Goal: Task Accomplishment & Management: Manage account settings

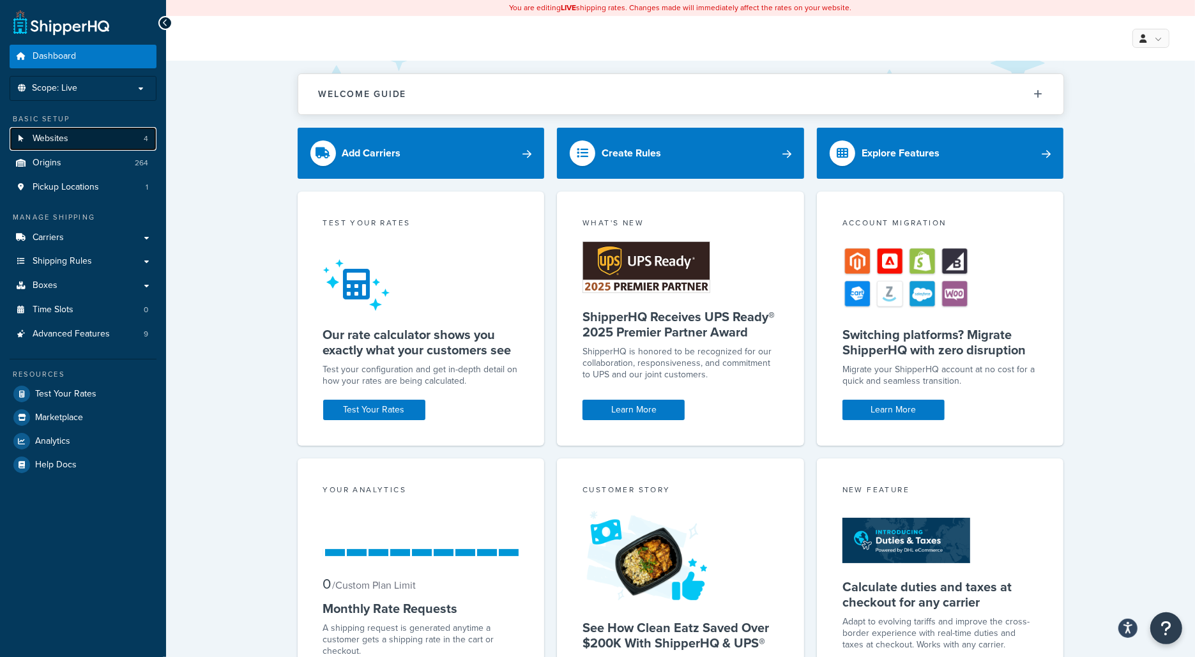
click at [126, 135] on link "Websites 4" at bounding box center [83, 139] width 147 height 24
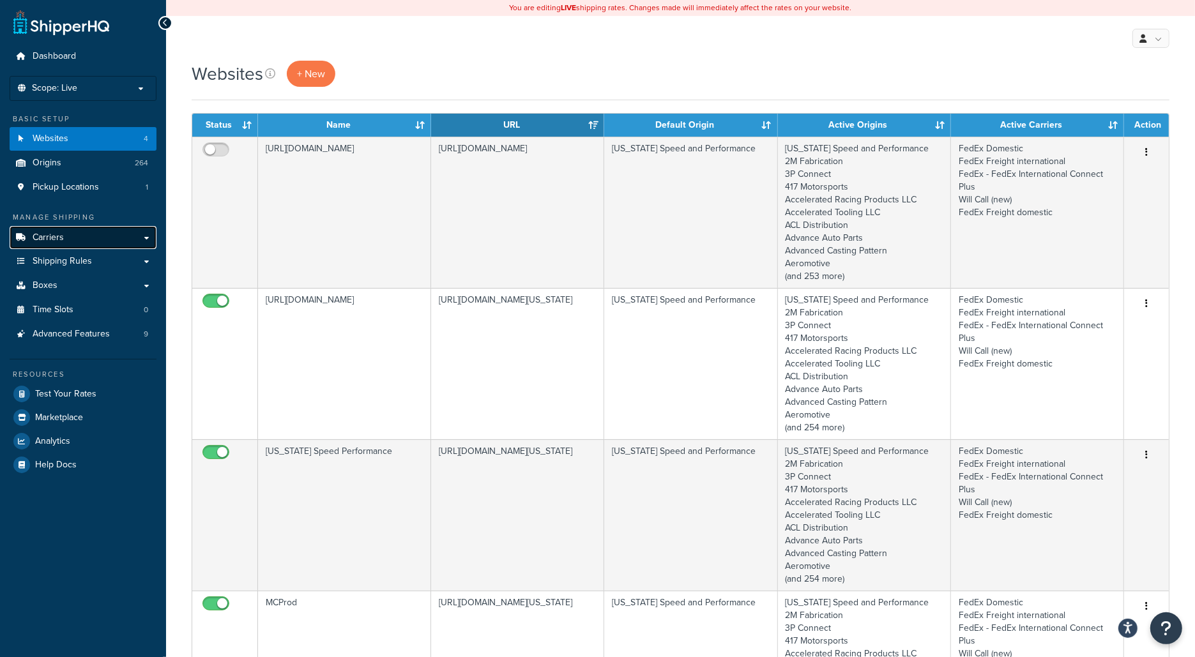
click at [105, 238] on link "Carriers" at bounding box center [83, 238] width 147 height 24
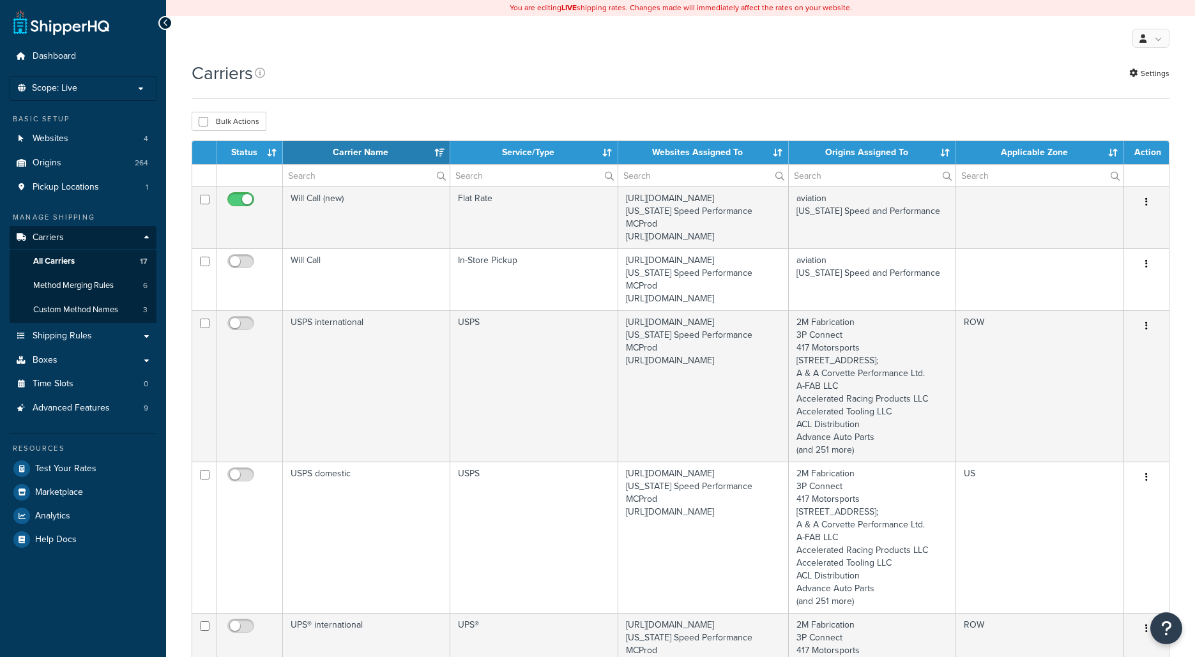
select select "15"
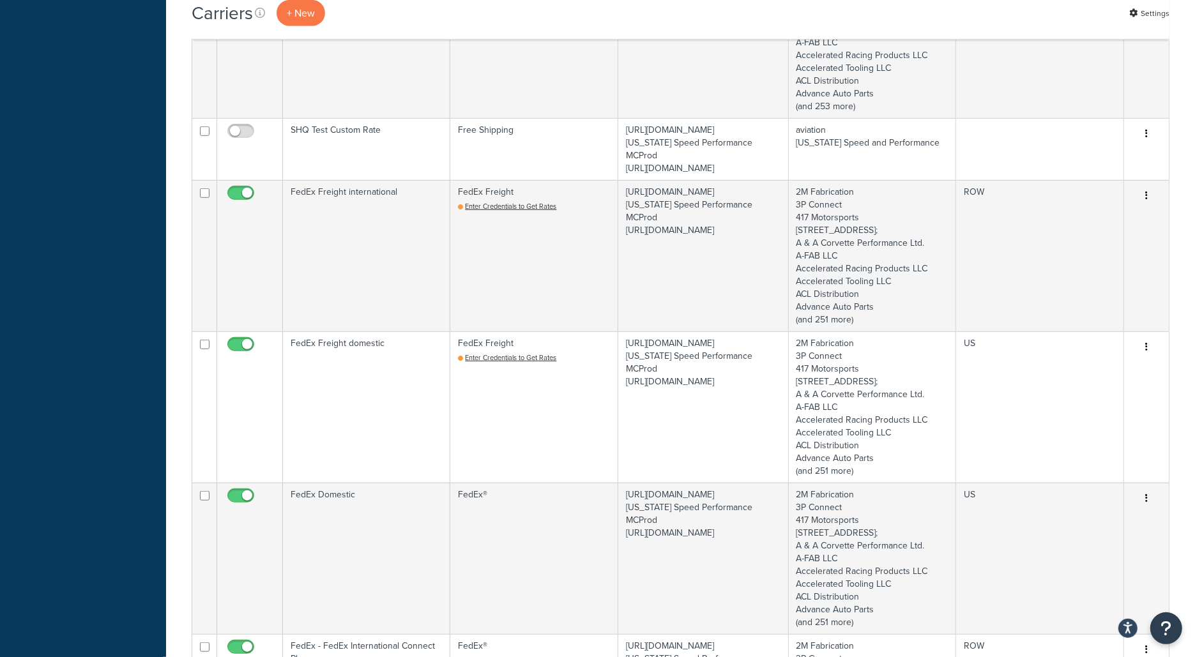
scroll to position [1030, 0]
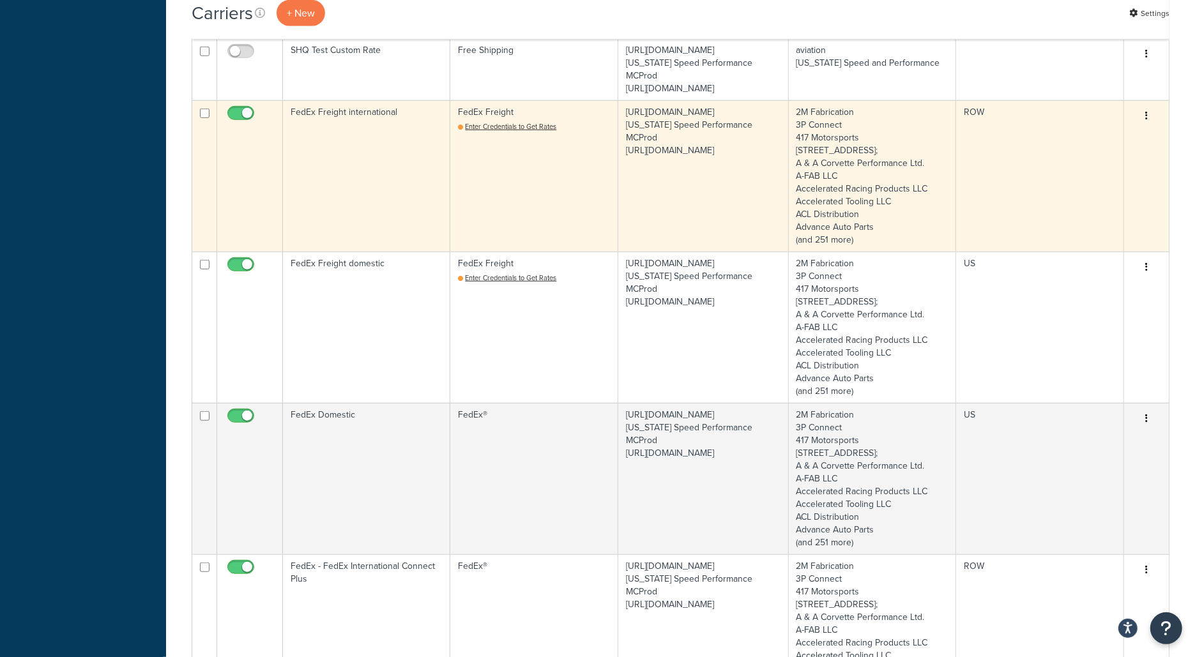
click at [318, 233] on td "FedEx Freight international" at bounding box center [366, 175] width 167 height 151
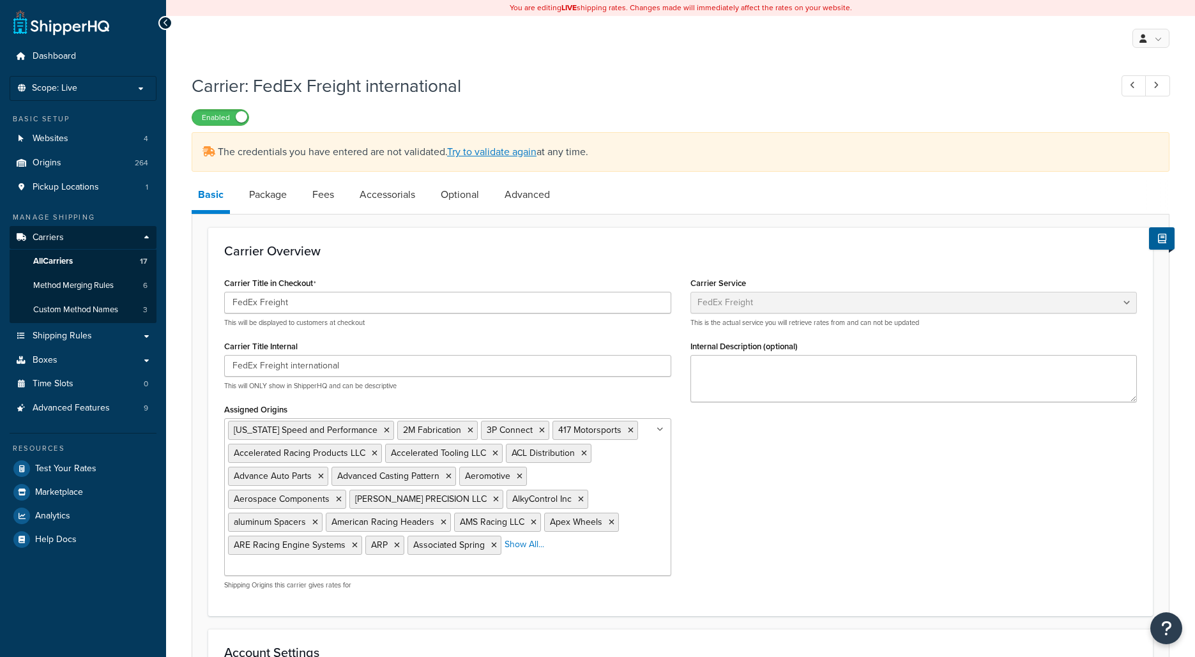
select select "fedExFreight"
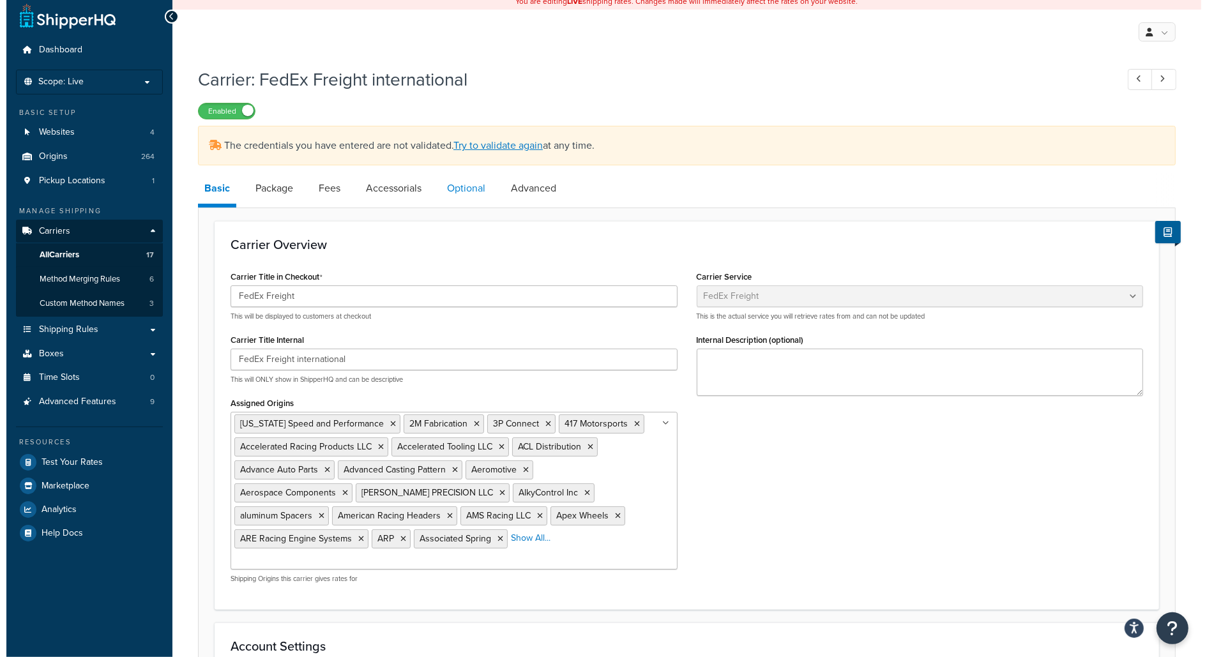
scroll to position [4, 0]
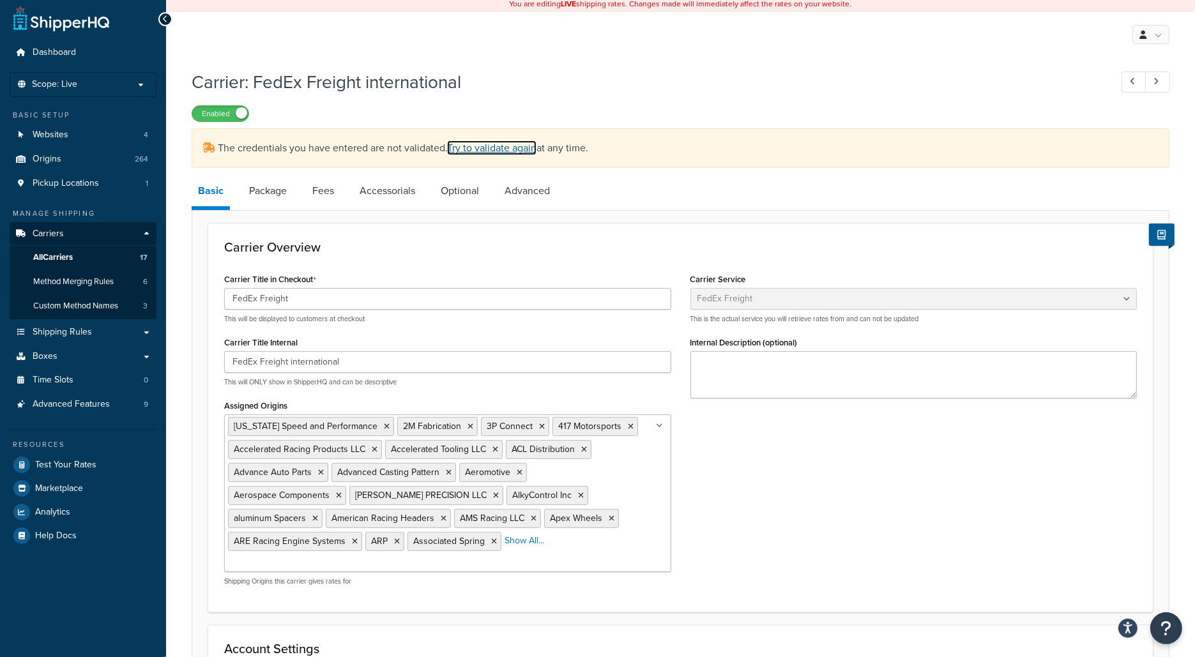
click at [482, 147] on link "Try to validate again" at bounding box center [491, 148] width 89 height 15
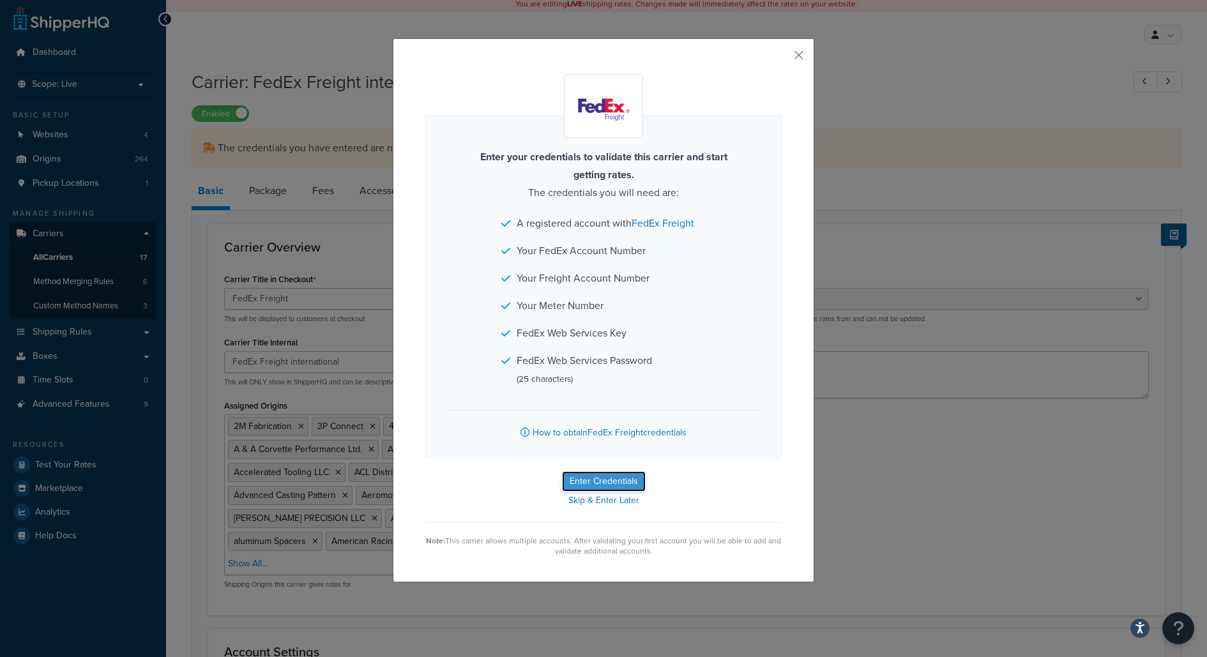
click at [632, 481] on button "Enter Credentials" at bounding box center [604, 481] width 84 height 20
select select "SKID"
select select "US"
select select "TX"
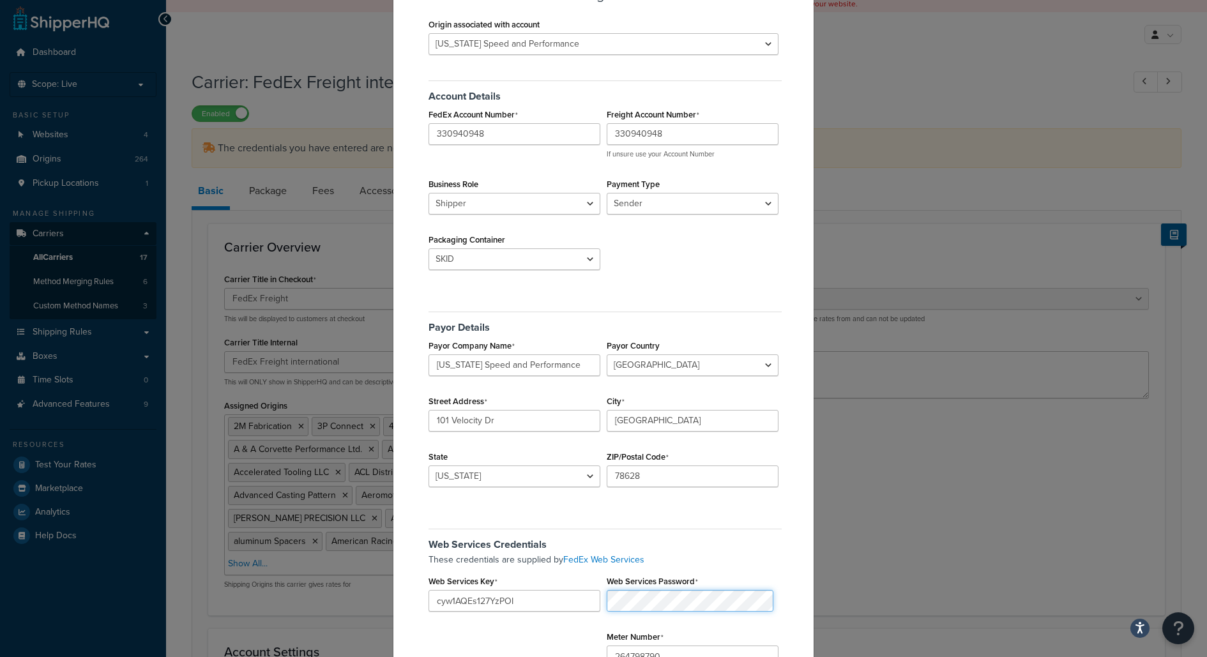
scroll to position [32, 0]
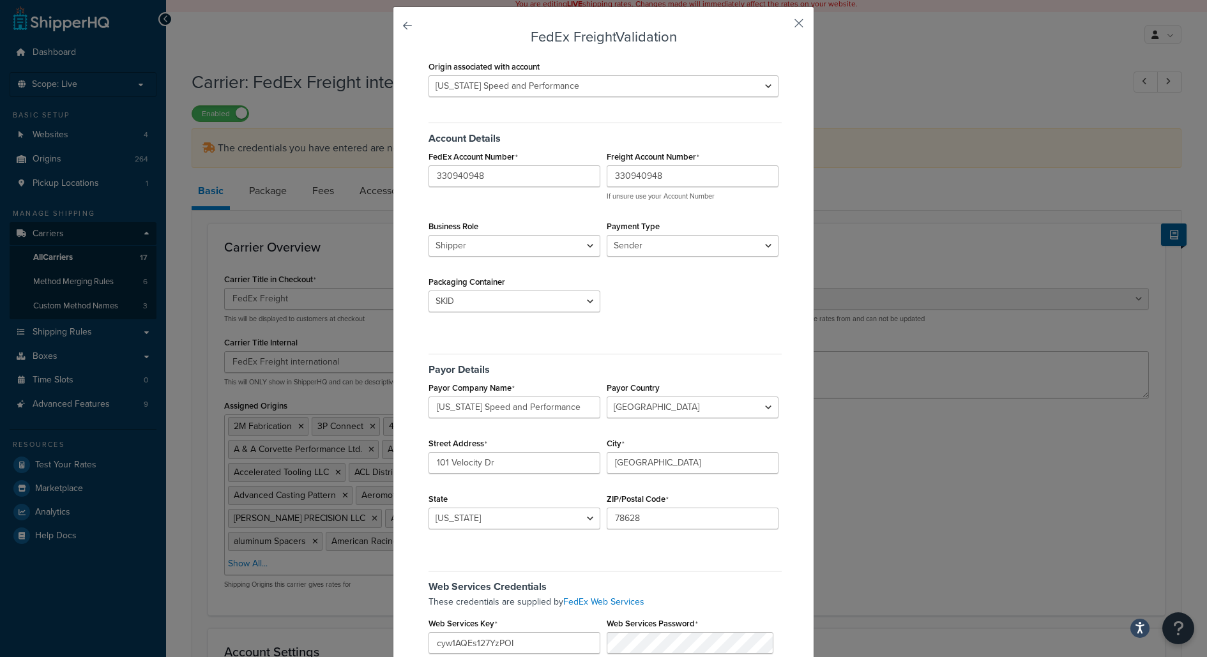
click at [782, 26] on button "button" at bounding box center [780, 27] width 3 height 3
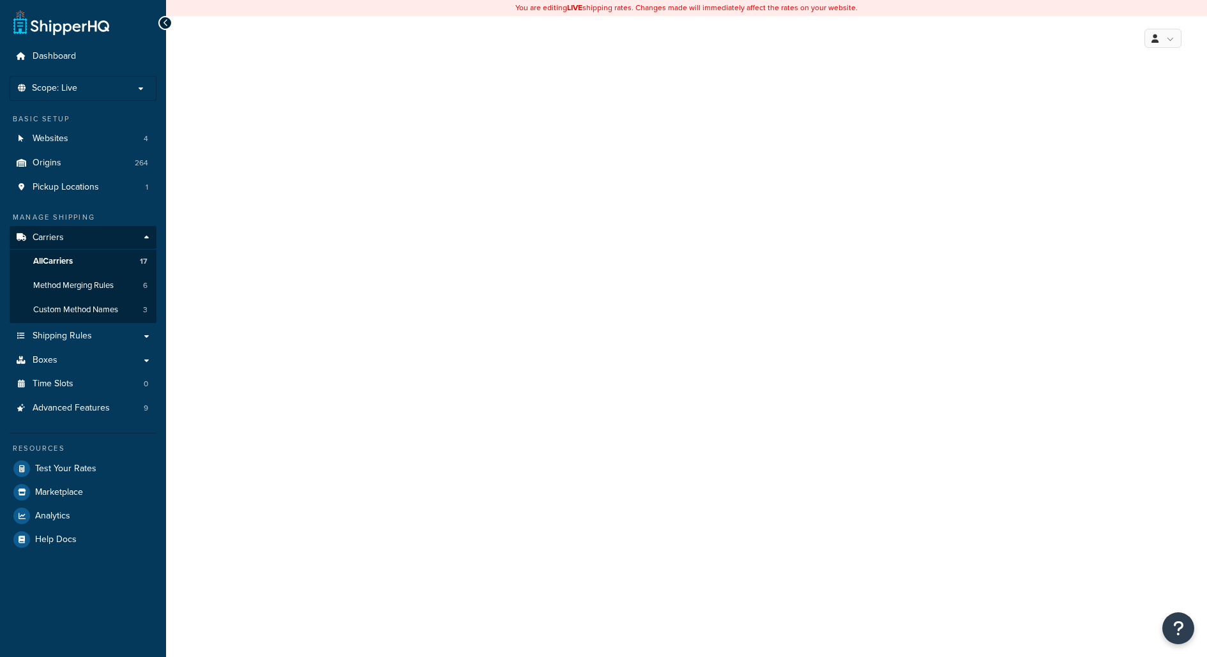
select select "fedExFreight"
